Goal: Task Accomplishment & Management: Complete application form

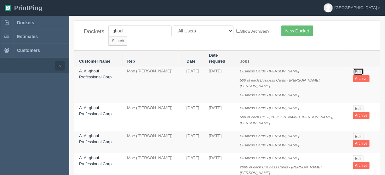
click at [359, 68] on link "Edit" at bounding box center [359, 71] width 10 height 7
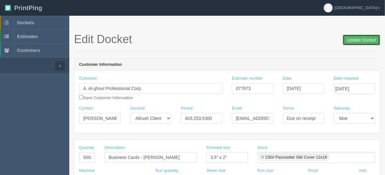
click at [359, 38] on input "Update Docket" at bounding box center [362, 40] width 38 height 11
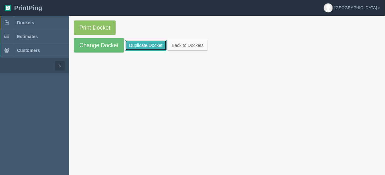
click at [143, 43] on link "Duplicate Docket" at bounding box center [146, 45] width 42 height 11
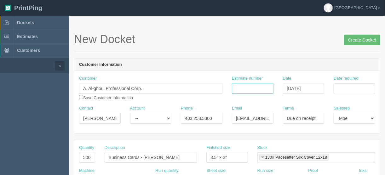
drag, startPoint x: 260, startPoint y: 89, endPoint x: 292, endPoint y: 75, distance: 35.2
click at [260, 89] on input "Estimate number" at bounding box center [253, 88] width 42 height 11
type input "077973"
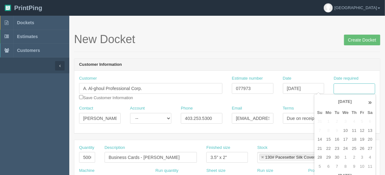
click at [347, 85] on input "Date required" at bounding box center [355, 89] width 42 height 11
click at [338, 142] on td "16" at bounding box center [337, 139] width 8 height 9
click at [355, 138] on td "18" at bounding box center [354, 139] width 8 height 9
type input "[DATE]"
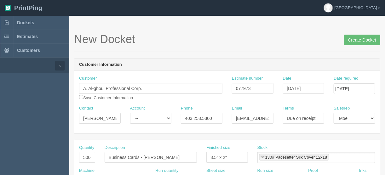
drag, startPoint x: 167, startPoint y: 41, endPoint x: 166, endPoint y: 50, distance: 8.5
click at [167, 41] on h1 "New Docket Create Docket" at bounding box center [227, 39] width 307 height 13
drag, startPoint x: 90, startPoint y: 158, endPoint x: 106, endPoint y: 158, distance: 16.4
click at [106, 158] on div "Quantity 5000 Description Business Cards - [PERSON_NAME] Finished size 3.5" x 2…" at bounding box center [227, 156] width 306 height 23
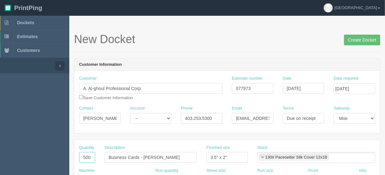
scroll to position [0, 0]
type input "500"
click at [180, 155] on input "Business Cards - [PERSON_NAME]" at bounding box center [151, 157] width 92 height 11
click at [179, 156] on input "Business Cards - [PERSON_NAME]" at bounding box center [151, 157] width 92 height 11
drag, startPoint x: 179, startPoint y: 157, endPoint x: 147, endPoint y: 158, distance: 31.6
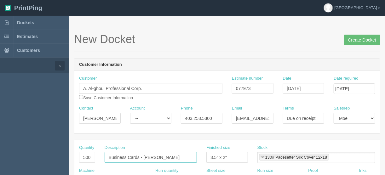
click at [144, 157] on input "Business Cards - [PERSON_NAME]" at bounding box center [151, 157] width 92 height 11
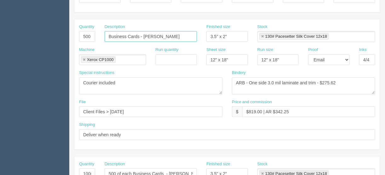
scroll to position [151, 0]
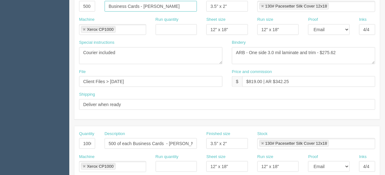
type input "Business Cards - [PERSON_NAME]"
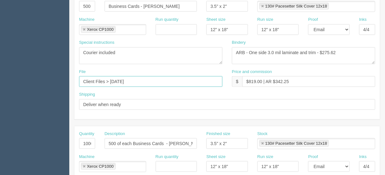
drag, startPoint x: 135, startPoint y: 78, endPoint x: 111, endPoint y: 82, distance: 24.5
click at [111, 82] on input "Client Files > [DATE]" at bounding box center [151, 81] width 144 height 11
type input "Client Files >"
drag, startPoint x: 81, startPoint y: 143, endPoint x: 105, endPoint y: 144, distance: 23.7
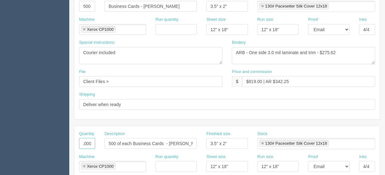
click at [105, 144] on div "Quantity 1000 Description 500 of each Business Cards - [PERSON_NAME], [PERSON_N…" at bounding box center [227, 142] width 306 height 23
drag, startPoint x: 106, startPoint y: 142, endPoint x: 214, endPoint y: 145, distance: 107.3
click at [212, 146] on div "Quantity Description 500 of each Business Cards - [PERSON_NAME], [PERSON_NAME] …" at bounding box center [227, 142] width 306 height 23
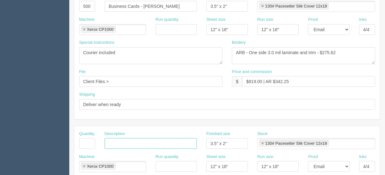
scroll to position [0, 0]
drag, startPoint x: 232, startPoint y: 142, endPoint x: 195, endPoint y: 141, distance: 37.6
click at [175, 142] on div "Quantity Description Finished size 3.5" x 2" Stock 130# Pacesetter Silk Cover 1…" at bounding box center [227, 142] width 306 height 23
click at [261, 143] on link at bounding box center [263, 144] width 4 height 4
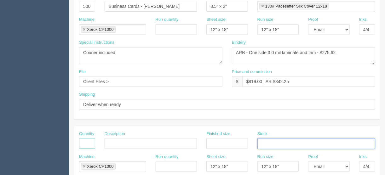
click at [85, 142] on input "text" at bounding box center [87, 143] width 16 height 11
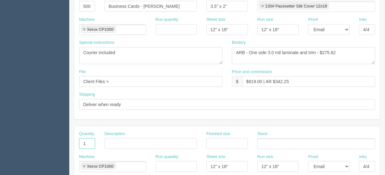
type input "1"
type input "Design - create artwork"
drag, startPoint x: 364, startPoint y: 165, endPoint x: 377, endPoint y: 164, distance: 13.0
click at [378, 165] on div "Inks 4/4" at bounding box center [368, 165] width 26 height 23
drag, startPoint x: 290, startPoint y: 164, endPoint x: 237, endPoint y: 168, distance: 53.7
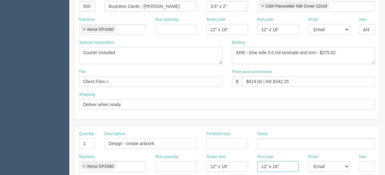
click at [237, 168] on div "Machine Xerox CP1000 Xerox CP1000 Run quantity Sheet size 12" x 18" Run size 12…" at bounding box center [227, 165] width 306 height 23
drag, startPoint x: 233, startPoint y: 167, endPoint x: 177, endPoint y: 166, distance: 56.2
click at [197, 167] on div "Machine Xerox CP1000 Xerox CP1000 Run quantity Sheet size 12" x 18" Run size Pr…" at bounding box center [227, 165] width 306 height 23
click at [84, 165] on link at bounding box center [84, 167] width 4 height 4
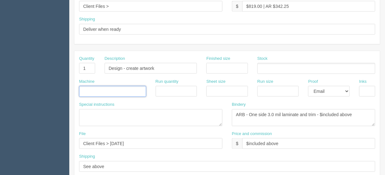
scroll to position [227, 0]
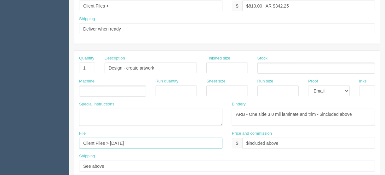
drag, startPoint x: 135, startPoint y: 141, endPoint x: 45, endPoint y: 150, distance: 91.0
click at [38, 149] on section "Dockets Estimates Customers" at bounding box center [192, 67] width 385 height 557
type input "Client files > [DATE]"
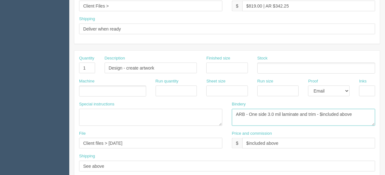
drag, startPoint x: 358, startPoint y: 112, endPoint x: 182, endPoint y: 130, distance: 176.9
click at [180, 129] on div "Quantity 1 Description Design - create artwork Finished size Stock Machine Run …" at bounding box center [227, 116] width 306 height 131
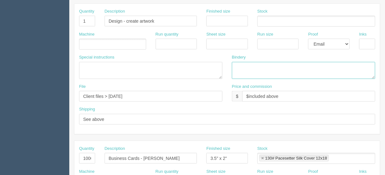
scroll to position [278, 0]
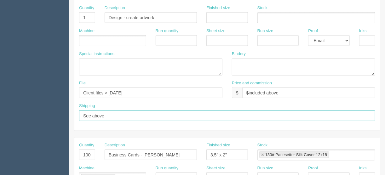
drag, startPoint x: 116, startPoint y: 115, endPoint x: 56, endPoint y: 116, distance: 60.3
click at [59, 115] on section "Dockets Estimates Customers" at bounding box center [192, 16] width 385 height 557
drag, startPoint x: 81, startPoint y: 152, endPoint x: 144, endPoint y: 152, distance: 63.1
click at [125, 152] on div "Quantity 1000 Description Business Cards - [PERSON_NAME] Finished size 3.5" x 2…" at bounding box center [227, 154] width 306 height 23
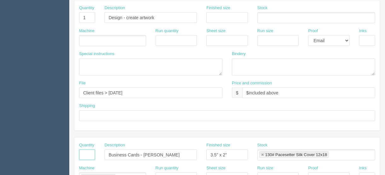
scroll to position [0, 0]
drag, startPoint x: 180, startPoint y: 154, endPoint x: 46, endPoint y: 162, distance: 134.9
click at [46, 161] on section "Dockets Estimates Customers" at bounding box center [192, 16] width 385 height 557
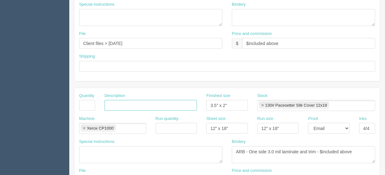
scroll to position [328, 0]
click at [84, 126] on link at bounding box center [84, 128] width 4 height 4
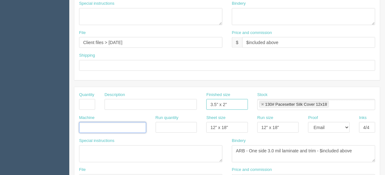
drag, startPoint x: 232, startPoint y: 101, endPoint x: 168, endPoint y: 105, distance: 63.5
click at [169, 105] on div "Quantity Description Finished size 3.5" x 2" Stock 130# Pacesetter Silk Cover 1…" at bounding box center [227, 103] width 306 height 23
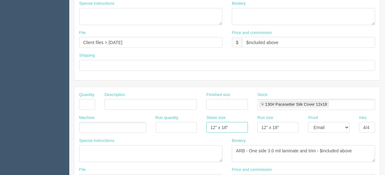
drag, startPoint x: 233, startPoint y: 125, endPoint x: 191, endPoint y: 131, distance: 42.7
click at [191, 131] on div "Machine Run quantity Sheet size 12" x 18" Run size 12" x 18" Proof -- Email Har…" at bounding box center [227, 126] width 306 height 23
drag, startPoint x: 289, startPoint y: 126, endPoint x: 245, endPoint y: 125, distance: 44.5
click at [245, 125] on div "Machine Run quantity Sheet size Run size 12" x 18" Proof -- Email Hard Copy Ink…" at bounding box center [227, 126] width 306 height 23
click at [261, 103] on link at bounding box center [263, 105] width 4 height 4
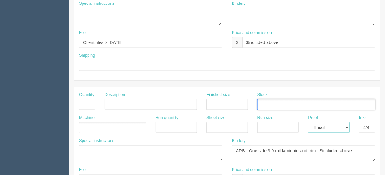
click at [348, 125] on select "-- Email Hard Copy" at bounding box center [329, 127] width 42 height 11
select select
click at [308, 122] on select "-- Email Hard Copy" at bounding box center [329, 127] width 42 height 11
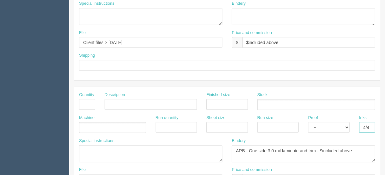
drag, startPoint x: 361, startPoint y: 125, endPoint x: 379, endPoint y: 124, distance: 17.4
click at [378, 124] on div "Inks 4/4" at bounding box center [368, 126] width 26 height 23
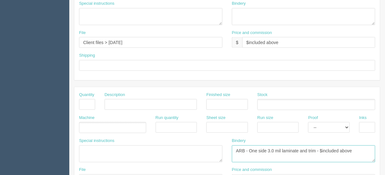
drag, startPoint x: 360, startPoint y: 147, endPoint x: 141, endPoint y: 156, distance: 219.4
click at [141, 156] on div "Special instructions Bindery ARB - One side 3.0 mil laminate and trim - $includ…" at bounding box center [227, 152] width 306 height 29
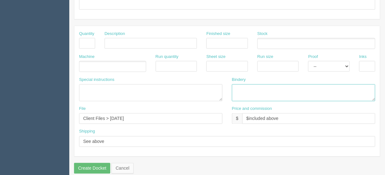
scroll to position [394, 0]
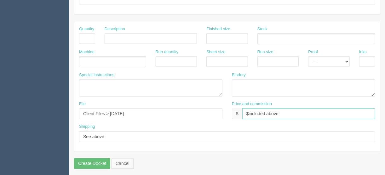
drag, startPoint x: 281, startPoint y: 107, endPoint x: 190, endPoint y: 117, distance: 91.4
click at [200, 117] on div "File Client Files > [DATE] Price and commission $ $included above" at bounding box center [227, 113] width 306 height 23
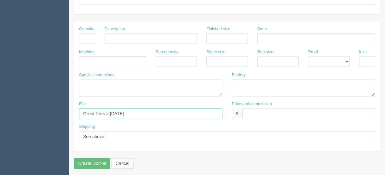
drag, startPoint x: 144, startPoint y: 110, endPoint x: 0, endPoint y: 132, distance: 145.2
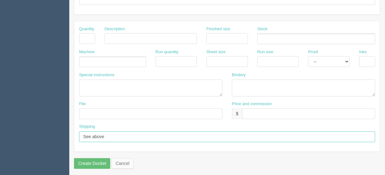
drag, startPoint x: 63, startPoint y: 133, endPoint x: 45, endPoint y: 136, distance: 18.5
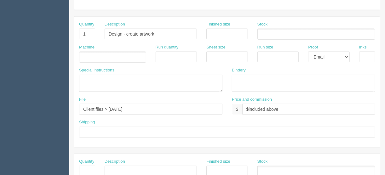
scroll to position [243, 0]
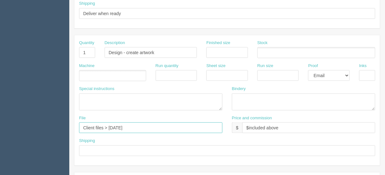
drag, startPoint x: 132, startPoint y: 125, endPoint x: 126, endPoint y: 126, distance: 5.4
click at [132, 125] on input "Client files > [DATE]" at bounding box center [151, 128] width 144 height 11
type input "Client files > [DATE] + see email"
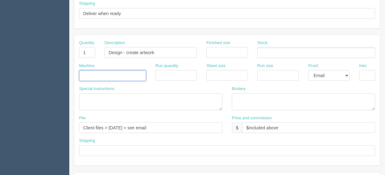
click at [83, 73] on input "text" at bounding box center [82, 76] width 6 height 9
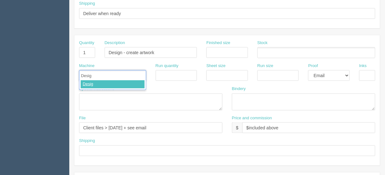
type input "Design"
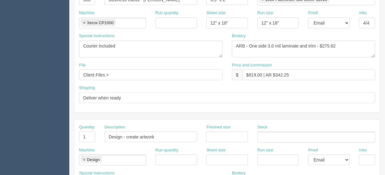
scroll to position [192, 0]
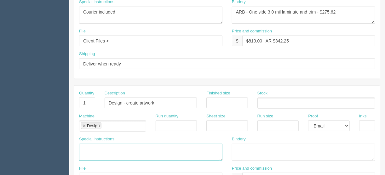
click at [93, 147] on textarea at bounding box center [151, 152] width 144 height 17
type textarea "15 minutes included"
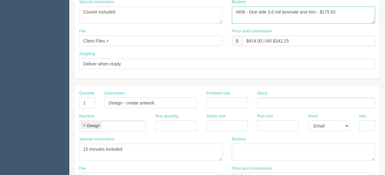
drag, startPoint x: 332, startPoint y: 9, endPoint x: 323, endPoint y: 10, distance: 9.5
click at [323, 10] on textarea "ARB - One side 3.0 mil laminate and trim - $275.62" at bounding box center [304, 15] width 144 height 17
type textarea "ARB - One side 3.0 mil laminate and trim - $30.00"
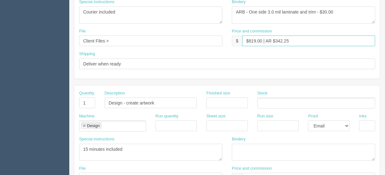
click at [255, 38] on input "$819.00 | AR $342.25" at bounding box center [309, 41] width 133 height 11
drag, startPoint x: 290, startPoint y: 38, endPoint x: 278, endPoint y: 39, distance: 11.4
click at [278, 39] on input "$149.00 | AR $342.25" at bounding box center [309, 41] width 133 height 11
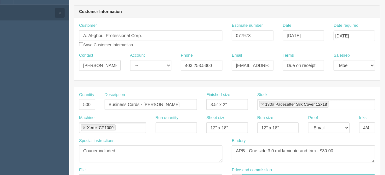
scroll to position [41, 0]
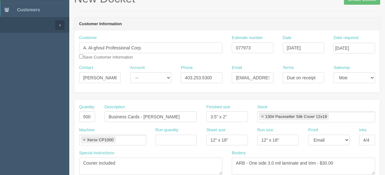
type input "$149.00 | AR $35.43"
click at [348, 139] on select "-- Email Hard Copy" at bounding box center [329, 140] width 42 height 11
select select "Hard Copy"
click at [308, 135] on select "-- Email Hard Copy" at bounding box center [329, 140] width 42 height 11
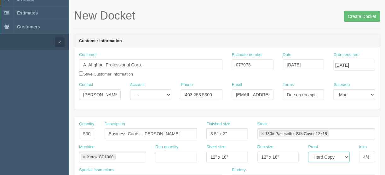
scroll to position [15, 0]
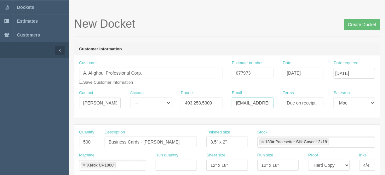
click at [257, 99] on input "[EMAIL_ADDRESS][DOMAIN_NAME]" at bounding box center [253, 103] width 42 height 11
drag, startPoint x: 365, startPoint y: 22, endPoint x: 346, endPoint y: 20, distance: 19.1
click at [363, 22] on input "Create Docket" at bounding box center [362, 24] width 36 height 11
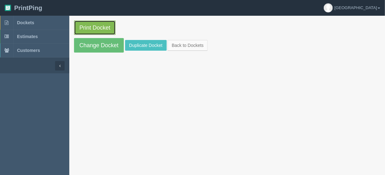
click at [96, 25] on link "Print Docket" at bounding box center [95, 28] width 42 height 15
